Goal: Task Accomplishment & Management: Manage account settings

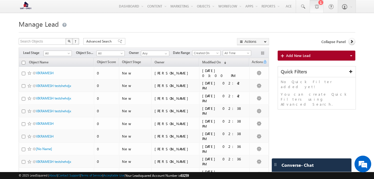
click at [281, 3] on div "1" at bounding box center [320, 2] width 5 height 5
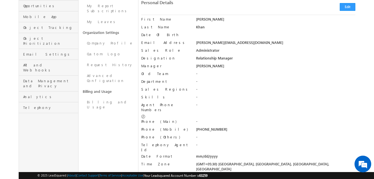
scroll to position [87, 0]
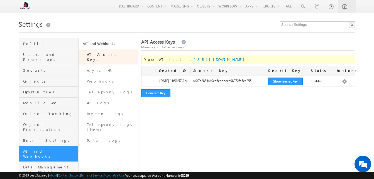
scroll to position [49, 0]
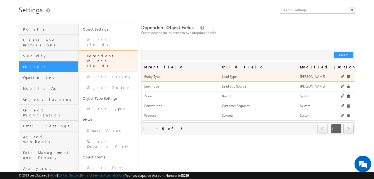
scroll to position [15, 0]
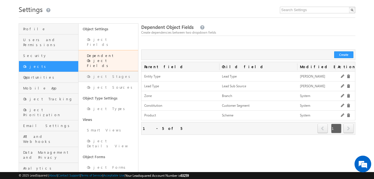
click at [114, 71] on link "Object Stages" at bounding box center [109, 76] width 60 height 11
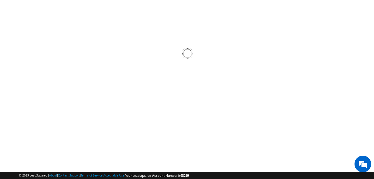
scroll to position [0, 0]
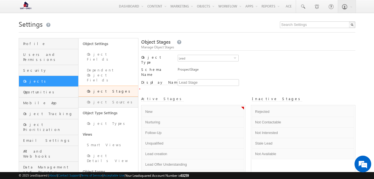
click at [111, 97] on link "Object Sources" at bounding box center [109, 102] width 60 height 11
